Goal: Find specific page/section: Find specific page/section

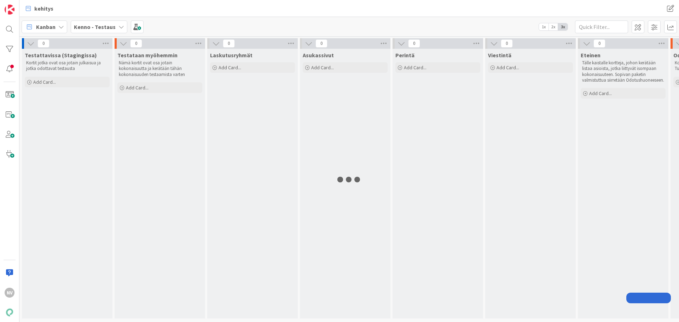
click at [119, 27] on icon at bounding box center [122, 27] width 6 height 6
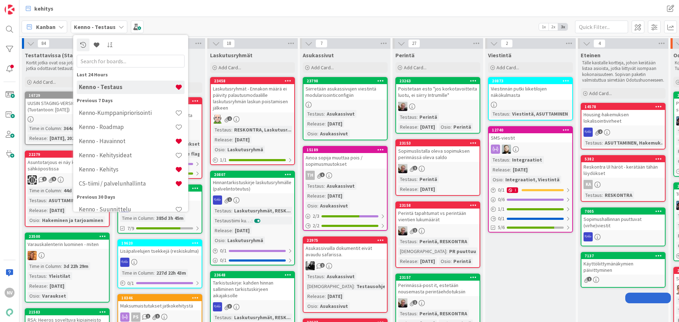
click at [119, 27] on icon at bounding box center [122, 27] width 6 height 6
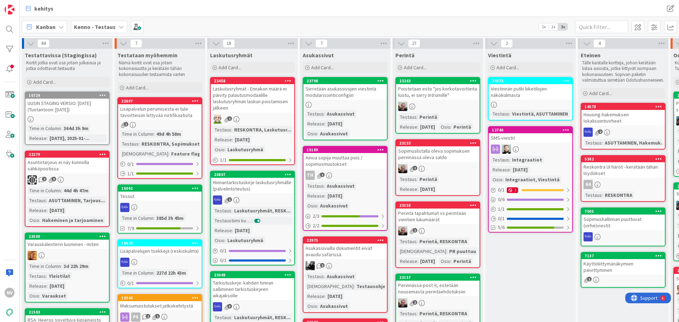
click at [119, 27] on icon at bounding box center [122, 27] width 6 height 6
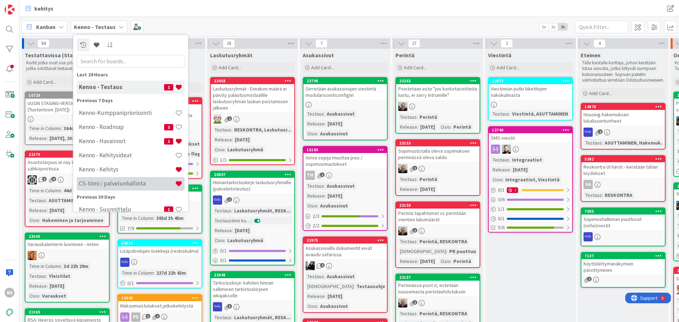
click at [125, 180] on h4 "CS-tiimi / palvelunhallinta" at bounding box center [127, 183] width 96 height 7
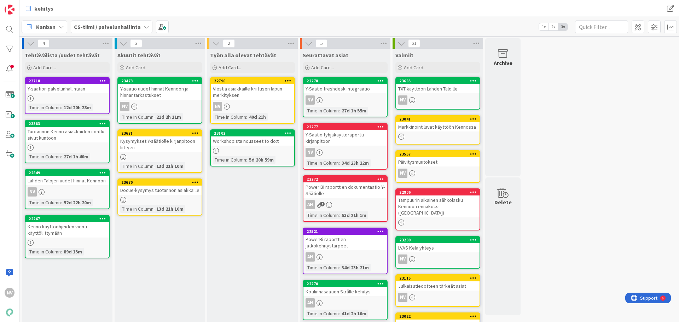
click at [61, 89] on div "Y-säätiön palvelunhallintaan" at bounding box center [66, 88] width 83 height 9
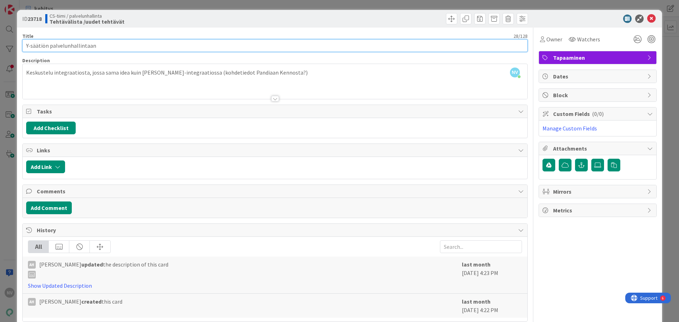
click at [122, 45] on input "Y-säätiön palvelunhallintaan" at bounding box center [275, 45] width 506 height 13
click at [80, 46] on input "Y-säätiön palvelunhalliasta asioita tuotehallinnalle" at bounding box center [275, 45] width 506 height 13
type input "Y-säätiön palvelunhallinnasta asioita tuotehallinnalle"
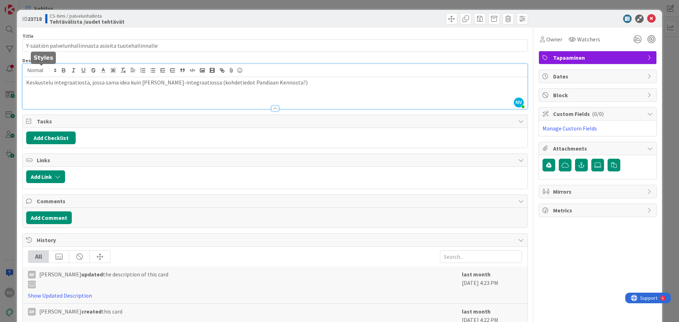
drag, startPoint x: 309, startPoint y: 70, endPoint x: 57, endPoint y: 93, distance: 252.9
click at [18, 77] on div "ID 23718 CS-tiimi / palvelunhallinta Tehtävälista /uudet tehtävät Title 54 / 12…" at bounding box center [339, 173] width 645 height 327
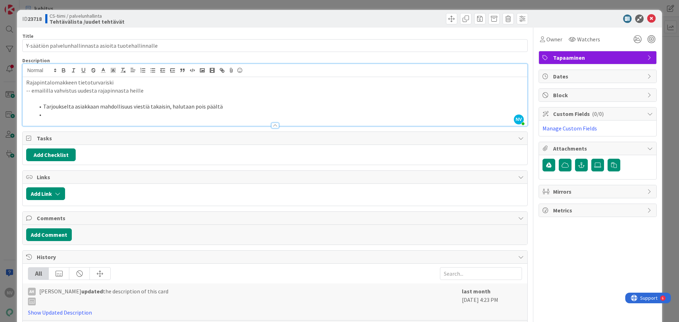
click at [51, 113] on li at bounding box center [279, 115] width 489 height 8
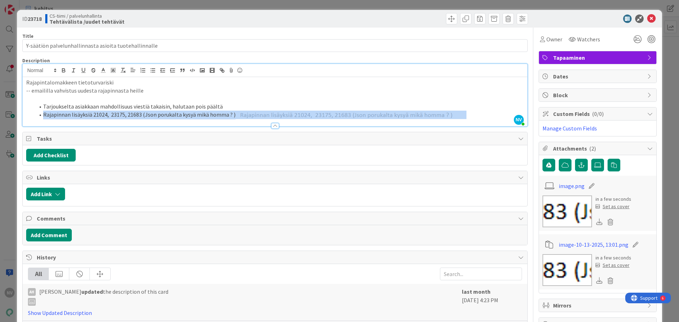
drag, startPoint x: 238, startPoint y: 114, endPoint x: 394, endPoint y: 110, distance: 156.1
click at [394, 111] on li "Rajapinnan lisäyksiä 21024, 23175, 21683 (Json porukalta kysyä mikä homma ? )" at bounding box center [279, 115] width 489 height 9
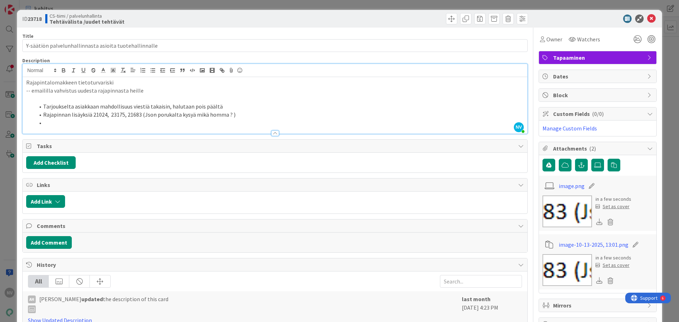
drag, startPoint x: 31, startPoint y: 115, endPoint x: 36, endPoint y: 115, distance: 5.0
click at [31, 115] on ol "Tarjoukselta asiakkaan mahdollisuus viestiä takaisin, halutaan pois päältä Raja…" at bounding box center [275, 115] width 498 height 24
click at [54, 122] on li at bounding box center [279, 123] width 489 height 8
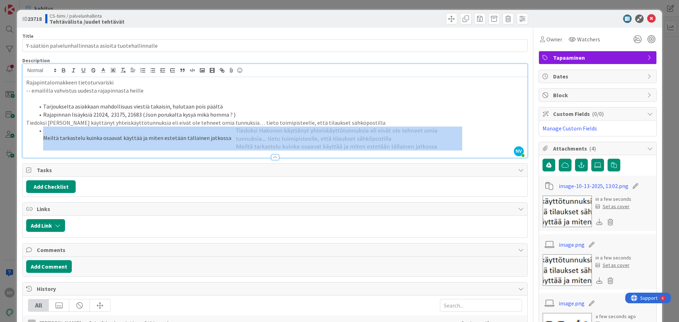
drag, startPoint x: 226, startPoint y: 129, endPoint x: 384, endPoint y: 163, distance: 162.0
click at [384, 163] on div "Title 54 / 128 Y-säätiön palvelunhallinnasta asioita tuotehallinnalle Descripti…" at bounding box center [275, 238] width 506 height 421
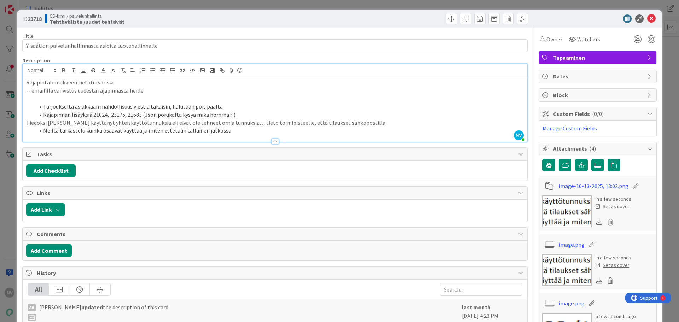
click at [28, 121] on p "Tiedoksi Hakonen käyttänyt yhteiskäyttötunnuksia eli eivät ole tehneet omia tun…" at bounding box center [275, 123] width 498 height 8
click at [143, 69] on icon "button" at bounding box center [143, 70] width 6 height 6
click at [152, 69] on icon "button" at bounding box center [153, 70] width 6 height 6
click at [44, 130] on li "Meiltä tarkastelu kuinka osaavat käyttää ja miten estetään tällainen jatkossa" at bounding box center [279, 131] width 489 height 8
click at [241, 129] on p "--> Meiltä tarkastelu kuinka osaavat käyttää ja miten estetään tällainen jatkos…" at bounding box center [275, 131] width 498 height 8
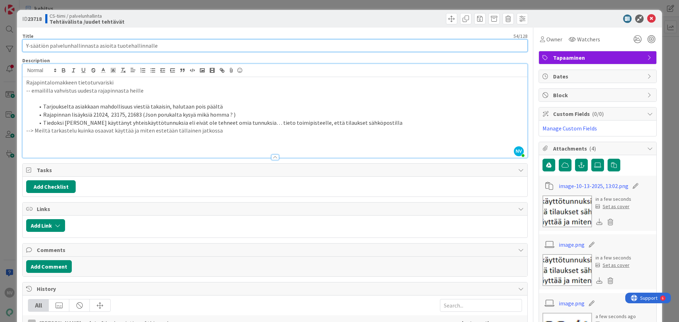
drag, startPoint x: 47, startPoint y: 45, endPoint x: 51, endPoint y: 44, distance: 3.9
click at [47, 45] on input "Y-säätiön palvelunhallinnasta asioita tuotehallinnalle" at bounding box center [275, 45] width 506 height 13
click at [54, 45] on input "Y-säätiön j aLT palvelunhallinnasta asioita tuotehallinnalle" at bounding box center [275, 45] width 506 height 13
click at [53, 44] on input "Y-säätiön j a LT palvelunhallinnasta asioita tuotehallinnalle" at bounding box center [275, 45] width 506 height 13
type input "Y-säätiön ja LT palvelunhallinnasta asioita tuotehallinnalle"
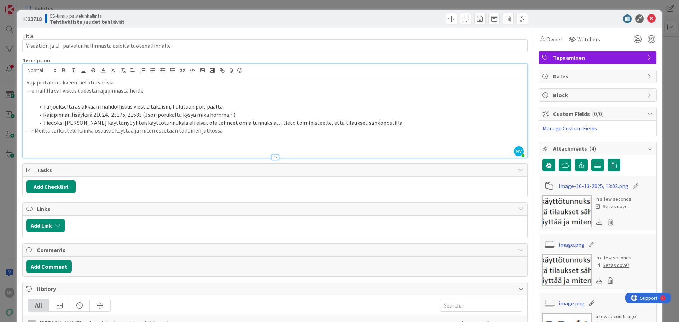
click at [266, 136] on p at bounding box center [275, 139] width 498 height 8
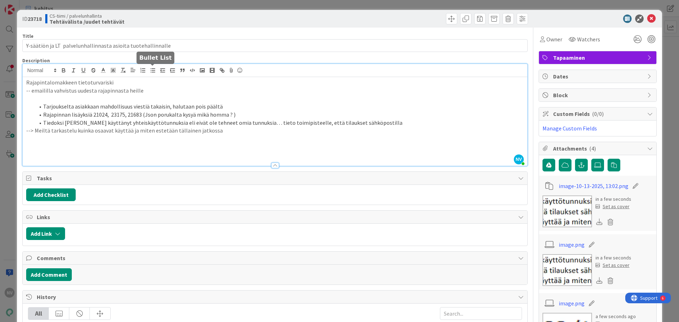
click at [152, 69] on icon "button" at bounding box center [153, 70] width 6 height 6
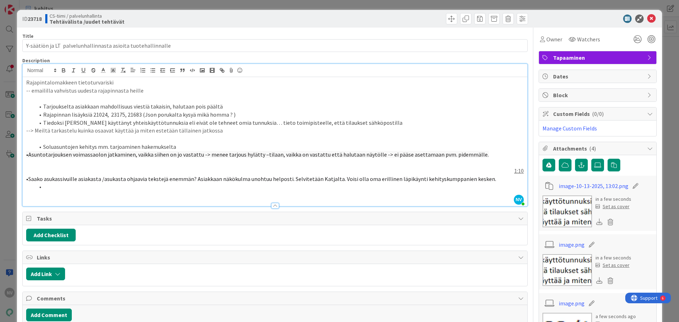
click at [25, 154] on div "Rajapintalomakkeen tietoturvariski -- emaililla vahvistus uudesta rajapinnasta …" at bounding box center [275, 141] width 505 height 129
click at [25, 178] on div "Rajapintalomakkeen tietoturvariski -- emaililla vahvistus uudesta rajapinnasta …" at bounding box center [275, 141] width 505 height 129
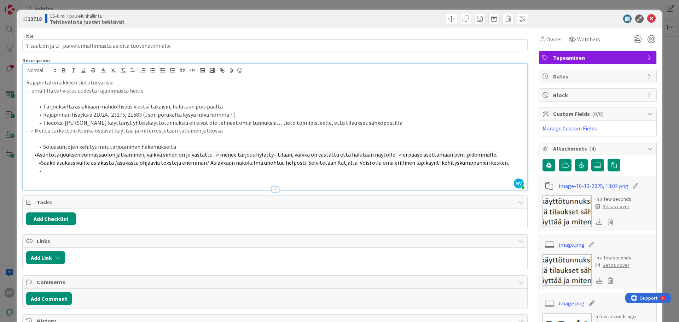
click at [51, 170] on li at bounding box center [279, 171] width 489 height 8
click at [648, 18] on icon at bounding box center [651, 19] width 8 height 8
